Goal: Task Accomplishment & Management: Use online tool/utility

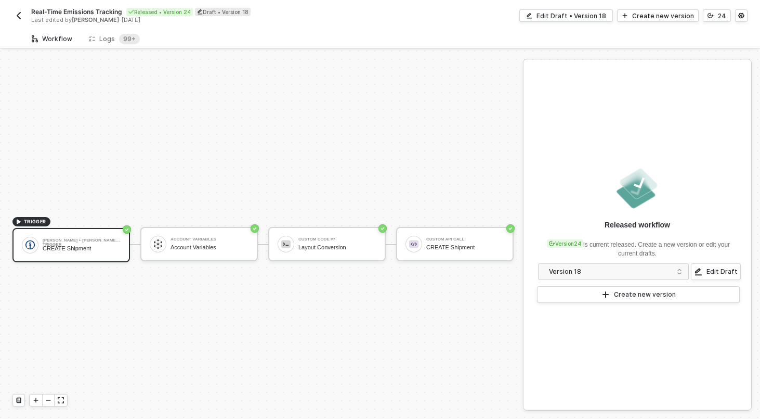
scroll to position [19, 0]
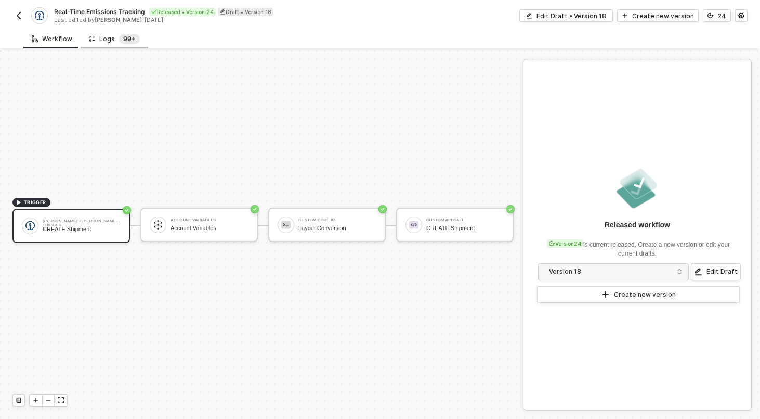
click at [127, 43] on sup "99+" at bounding box center [129, 39] width 21 height 10
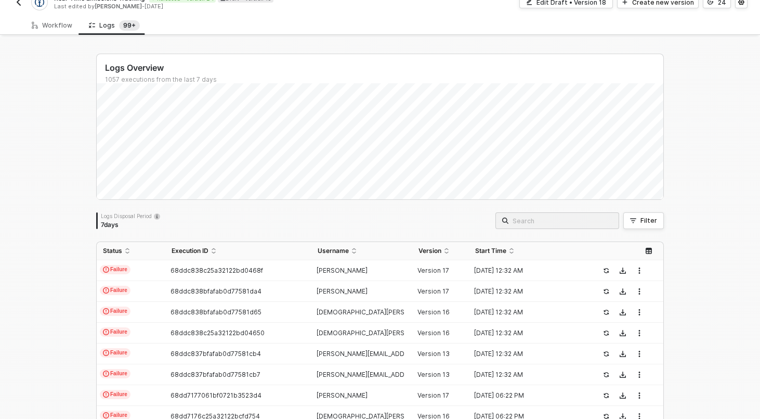
scroll to position [15, 0]
click at [153, 273] on td "Failure" at bounding box center [131, 269] width 69 height 21
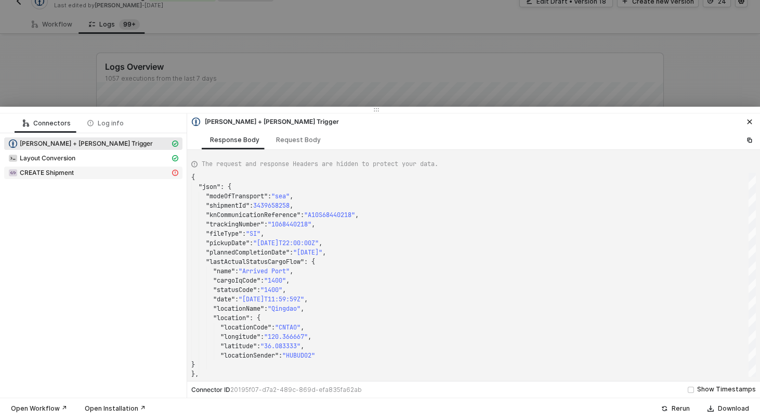
click at [120, 172] on div "CREATE Shipment" at bounding box center [89, 172] width 162 height 9
type textarea "{ "statusCode": 500, "message": "Error : {\"success\":false,\"processed\":0}" }"
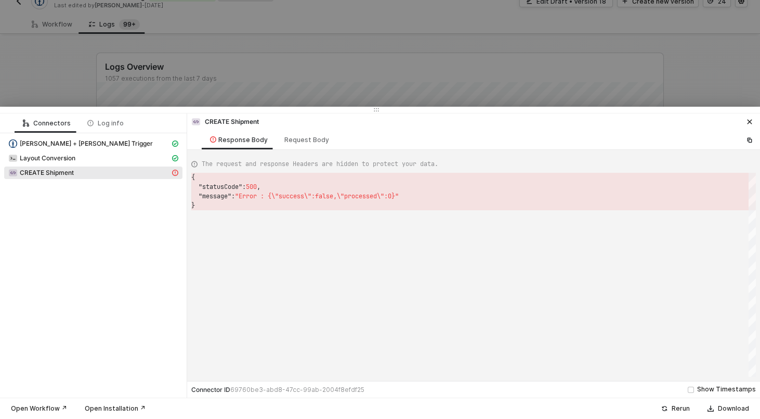
click at [151, 56] on div at bounding box center [380, 209] width 760 height 419
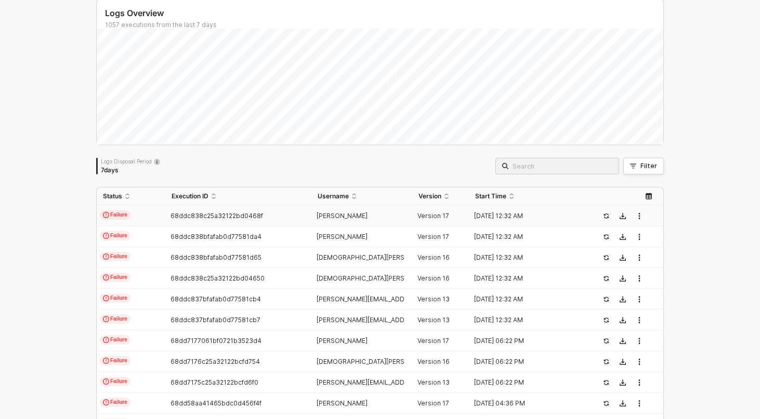
scroll to position [70, 0]
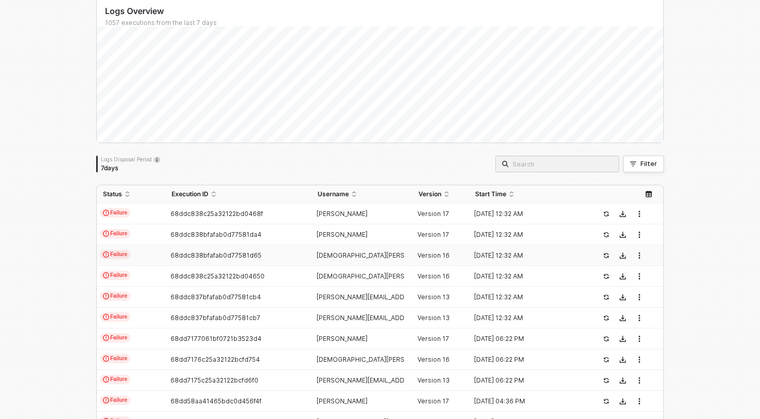
click at [152, 256] on td "Failure" at bounding box center [131, 255] width 69 height 21
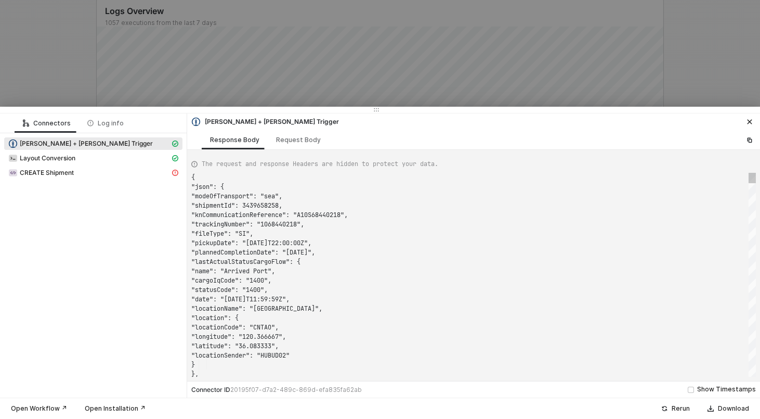
scroll to position [94, 0]
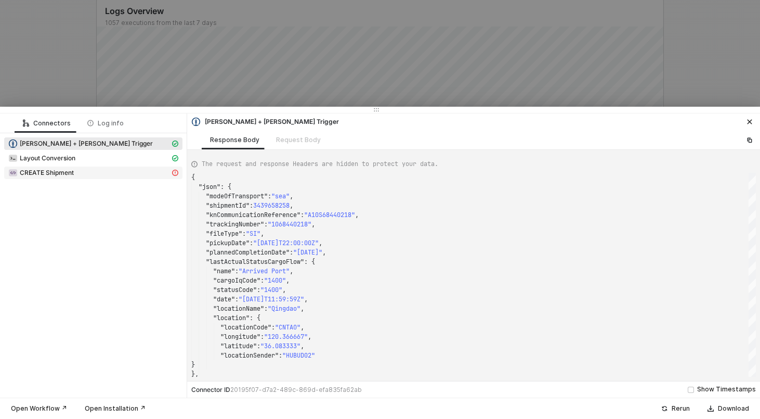
click at [111, 168] on div "CREATE Shipment" at bounding box center [89, 172] width 162 height 9
type textarea "{ "statusCode": 500, "message": "Error : {\"success\":false,\"processed\":0}" }"
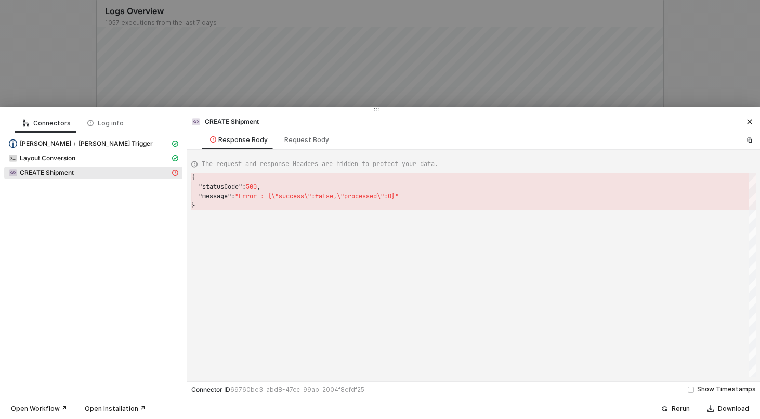
click at [127, 38] on div at bounding box center [380, 209] width 760 height 419
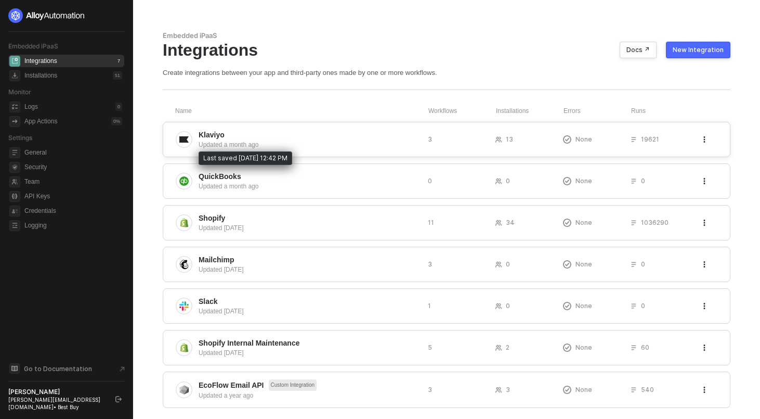
click at [242, 144] on div "Updated a month ago" at bounding box center [309, 144] width 221 height 9
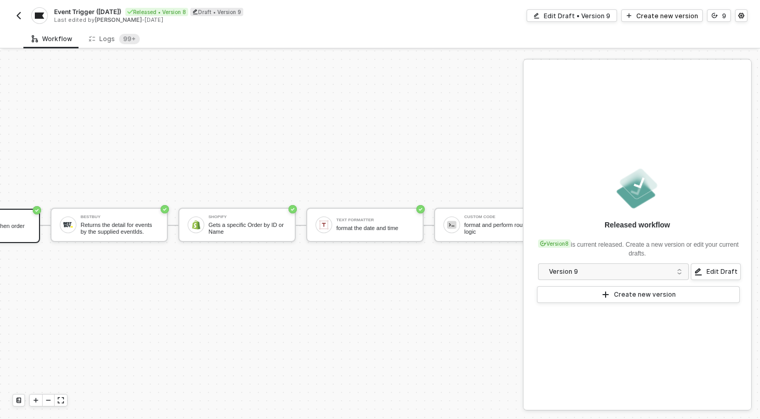
scroll to position [19, 106]
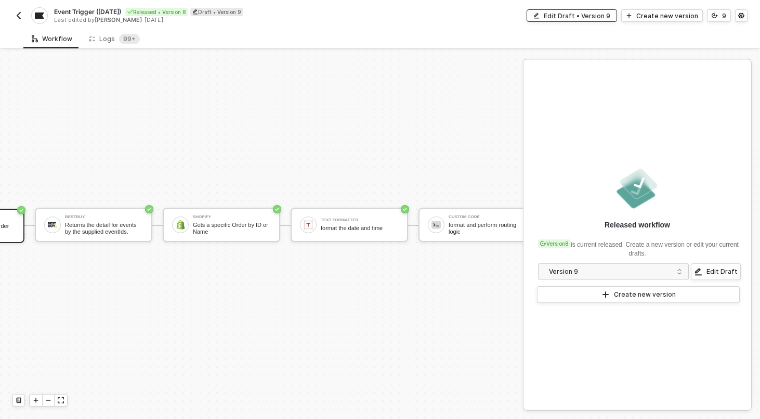
click at [588, 12] on div "Edit Draft • Version 9" at bounding box center [577, 15] width 67 height 9
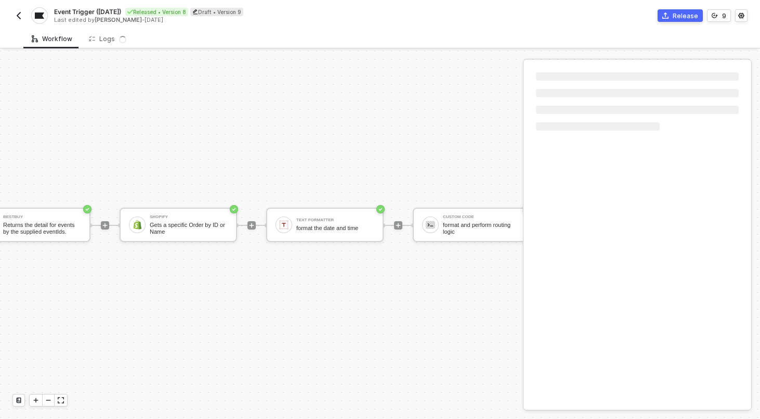
scroll to position [19, 282]
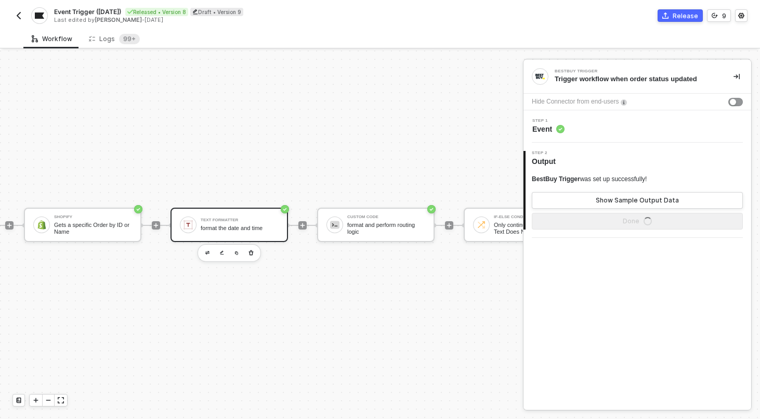
click at [236, 225] on div "format the date and time" at bounding box center [240, 228] width 78 height 7
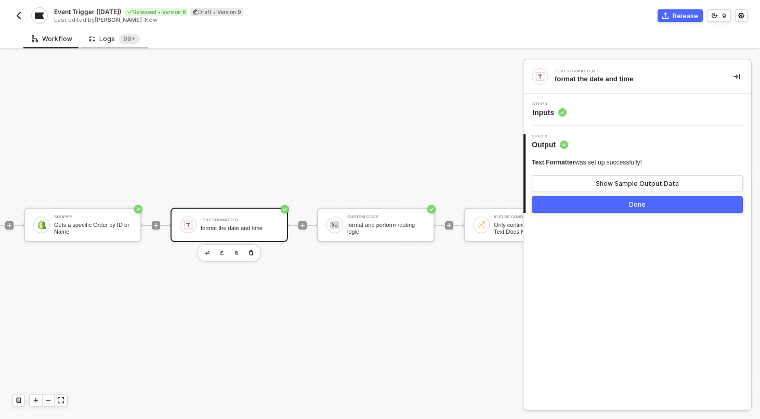
click at [101, 38] on div "Logs 99+" at bounding box center [114, 39] width 51 height 10
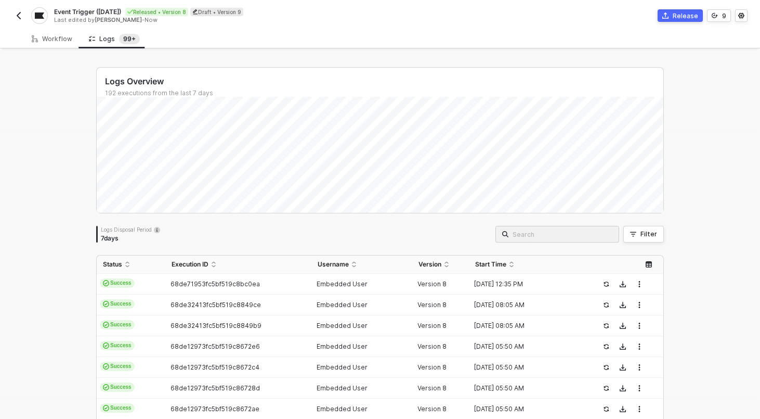
scroll to position [317, 0]
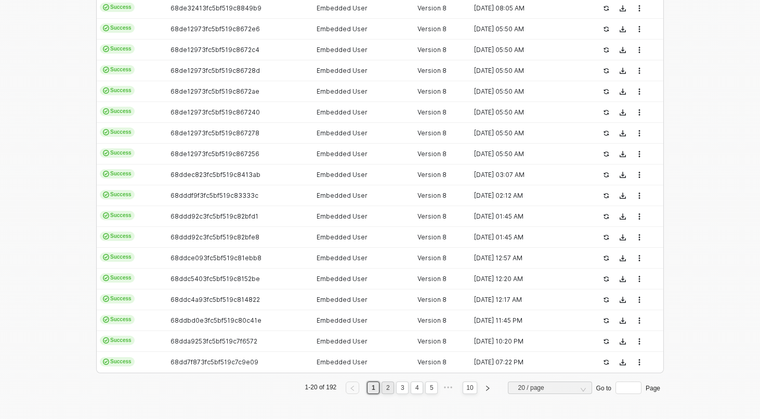
click at [384, 389] on link "2" at bounding box center [388, 387] width 10 height 11
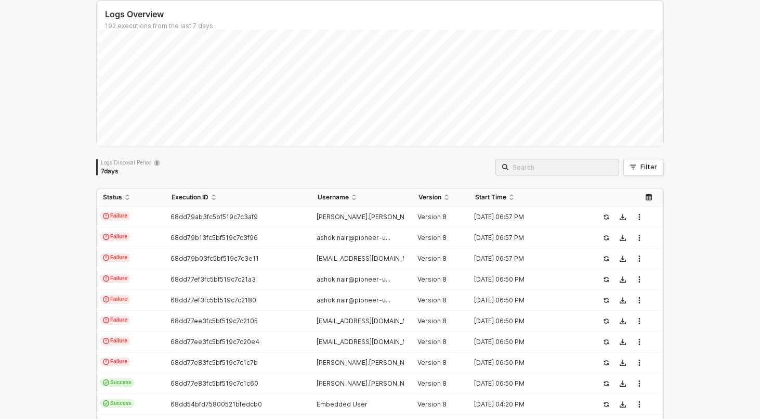
scroll to position [60, 0]
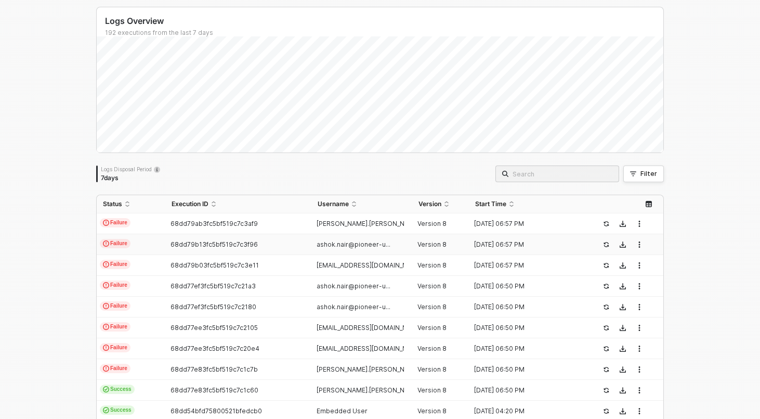
click at [153, 237] on td "Failure" at bounding box center [131, 244] width 69 height 21
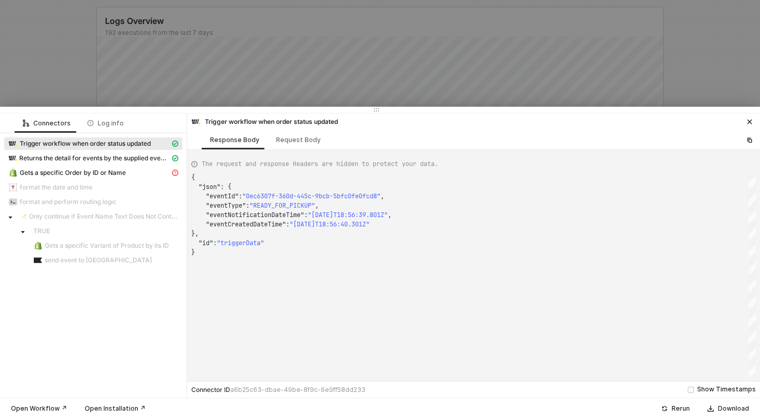
scroll to position [75, 0]
click at [84, 169] on span "Gets a specific Order by ID or Name" at bounding box center [73, 173] width 106 height 8
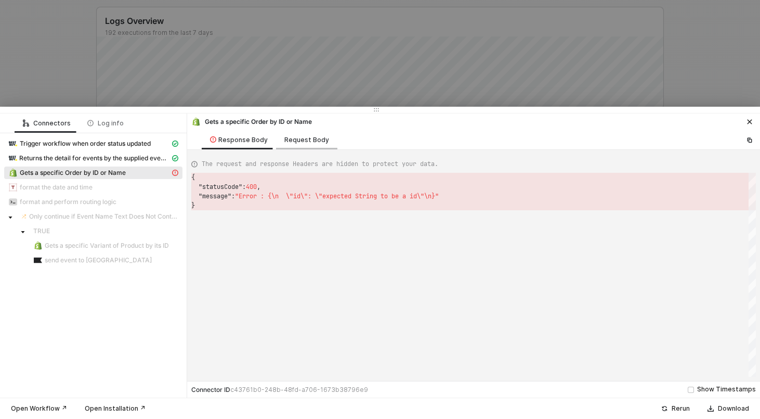
click at [294, 135] on div "Request Body" at bounding box center [306, 139] width 61 height 19
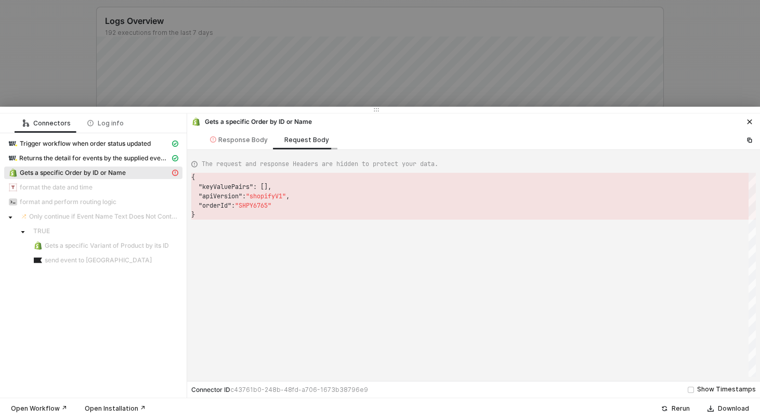
scroll to position [37, 0]
click at [240, 140] on div "Response Body" at bounding box center [239, 140] width 58 height 8
type textarea "{ "statusCode": 400, "message": "Error : {\n \"id\": \"expected String to be a …"
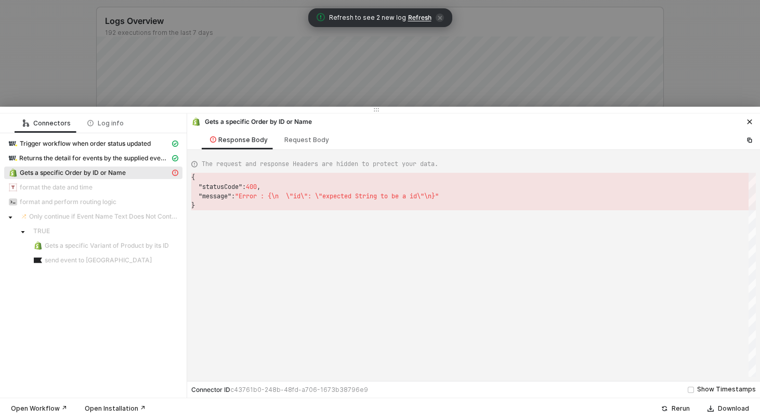
click at [326, 55] on div at bounding box center [380, 209] width 760 height 419
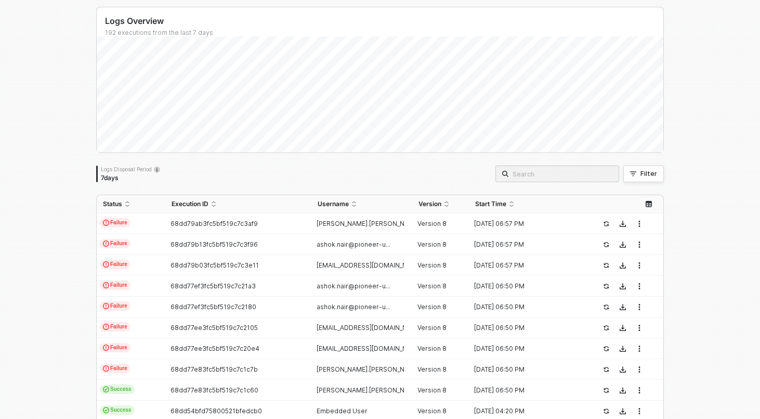
scroll to position [0, 0]
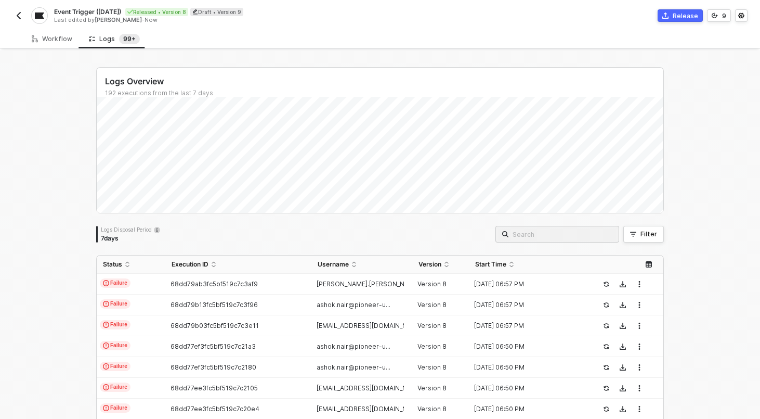
click at [19, 17] on img "button" at bounding box center [19, 15] width 8 height 8
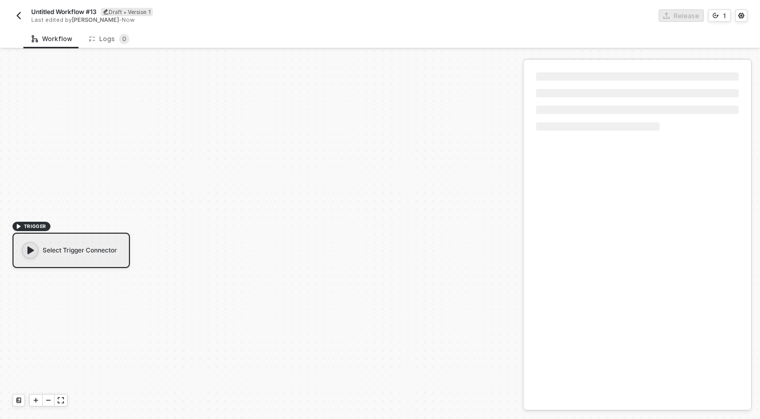
scroll to position [19, 0]
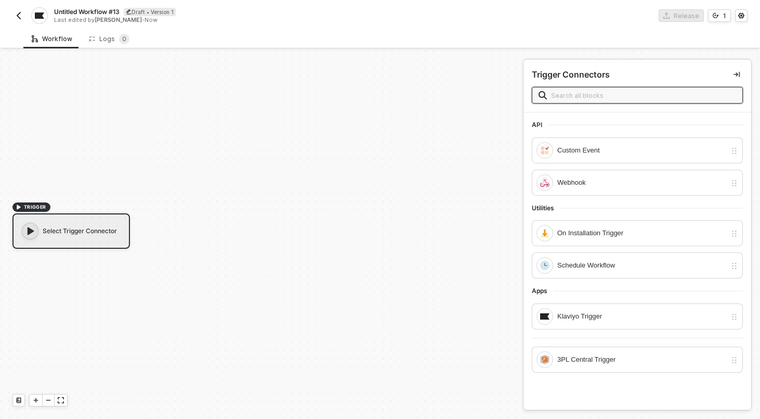
click at [18, 12] on img "button" at bounding box center [19, 15] width 8 height 8
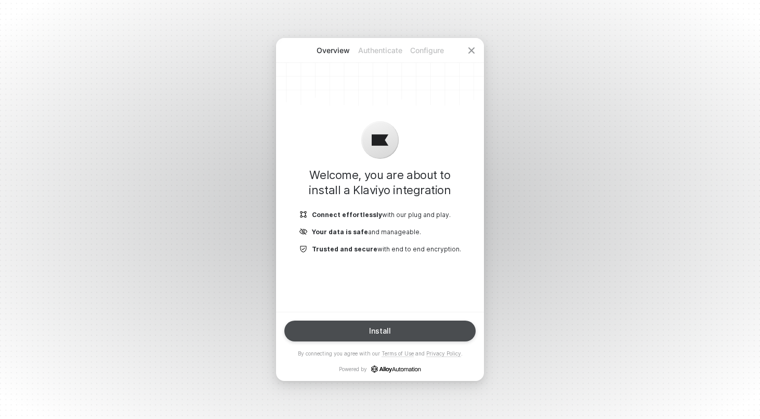
click at [378, 336] on button "Install" at bounding box center [379, 330] width 191 height 21
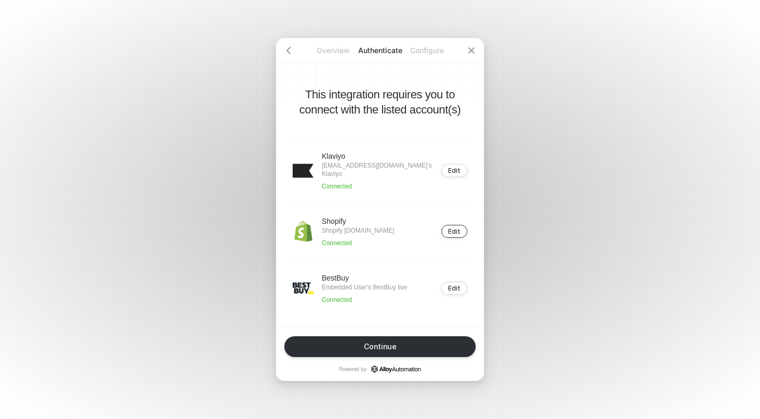
click at [461, 231] on button "Edit" at bounding box center [455, 231] width 26 height 13
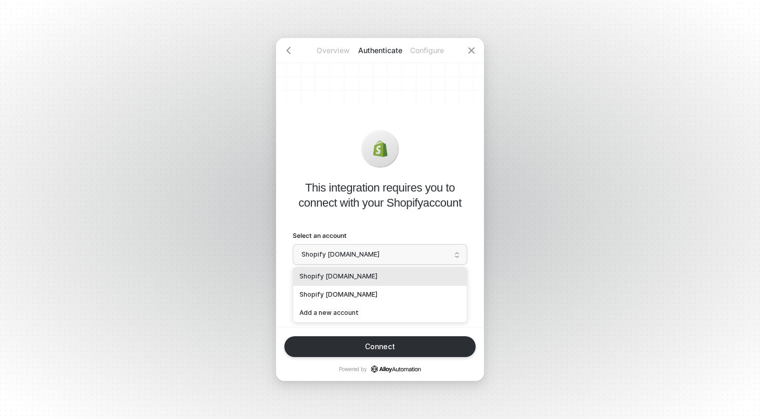
click at [410, 252] on span "Shopify pioneer-global-usa.myshopify.com" at bounding box center [380, 255] width 157 height 16
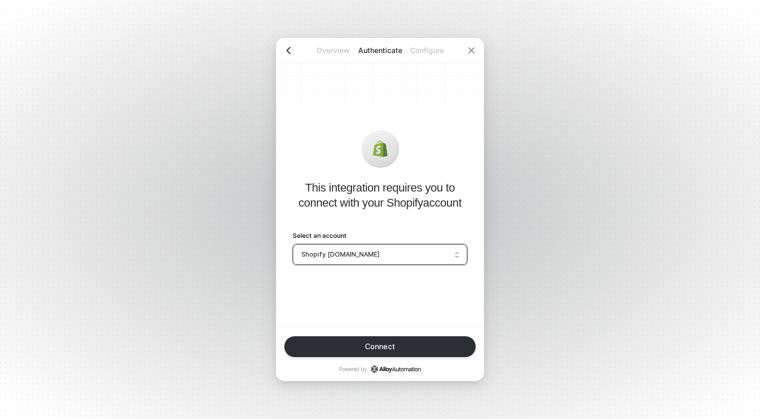
click at [286, 50] on icon "icon-arrow-left" at bounding box center [288, 50] width 8 height 8
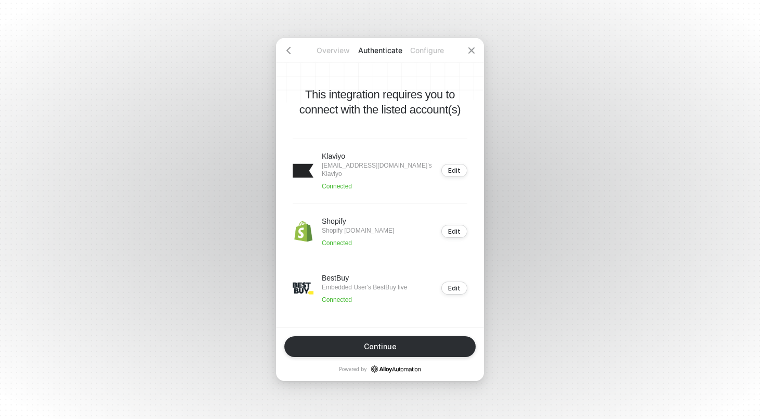
click at [174, 25] on div "Overview Authenticate Configure This integration requires you to connect with t…" at bounding box center [380, 209] width 760 height 419
